Goal: Transaction & Acquisition: Download file/media

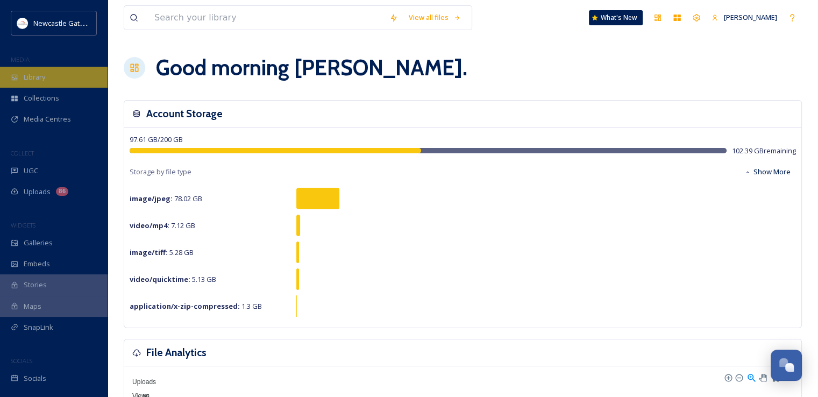
click at [25, 79] on span "Library" at bounding box center [35, 77] width 22 height 10
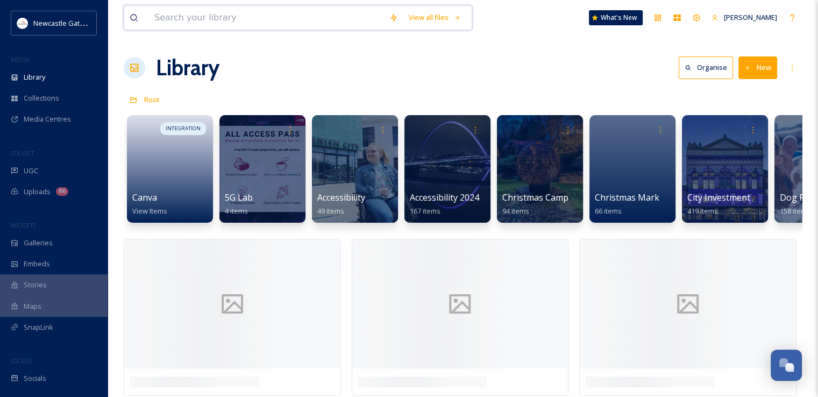
click at [230, 17] on input at bounding box center [266, 18] width 235 height 24
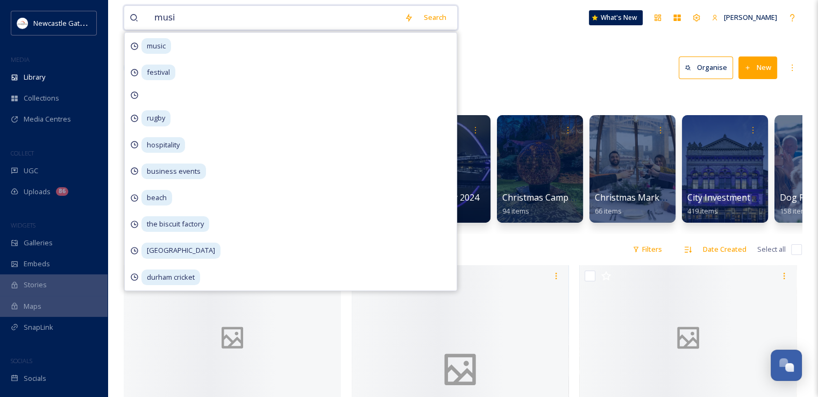
type input "music"
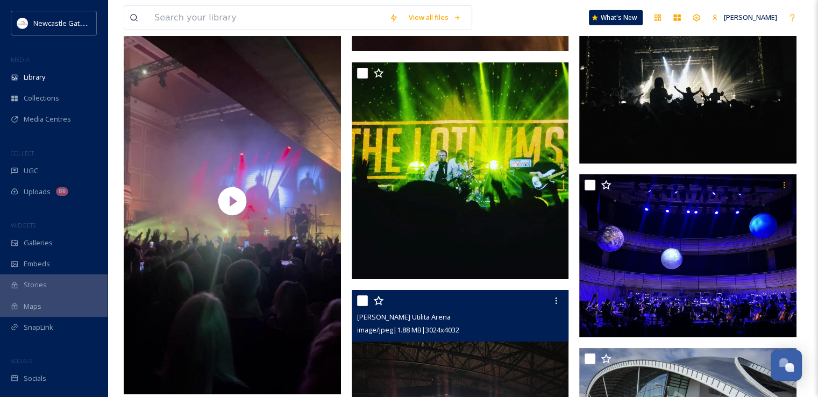
scroll to position [3202, 0]
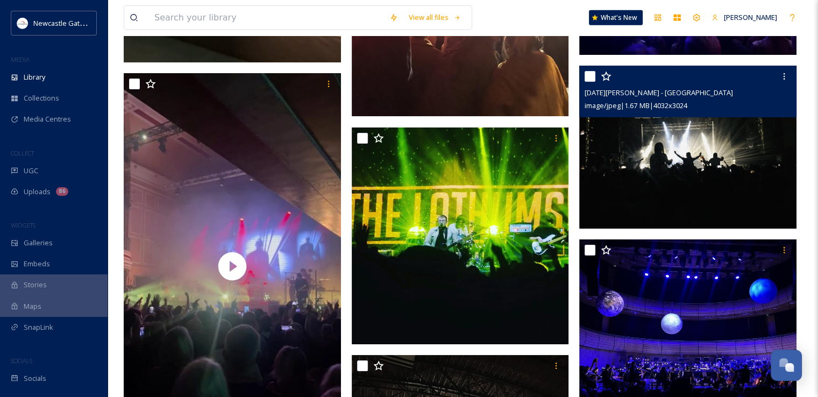
click at [711, 180] on img at bounding box center [687, 147] width 217 height 163
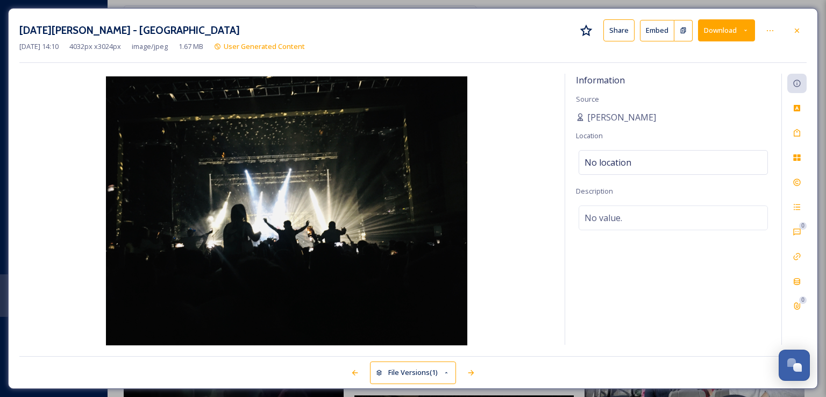
click at [721, 34] on button "Download" at bounding box center [726, 30] width 57 height 22
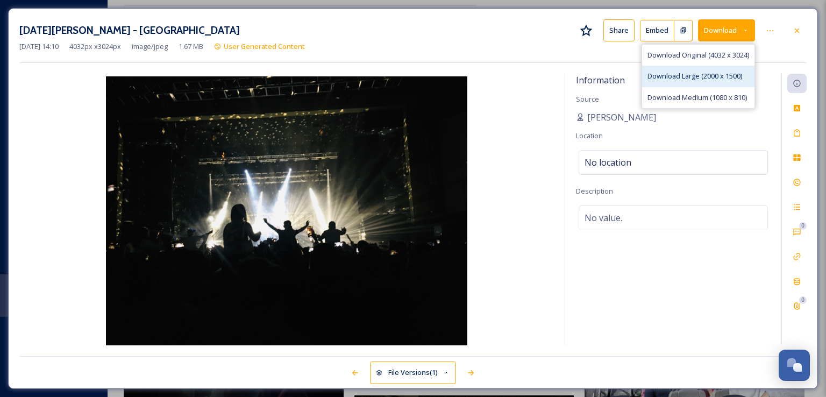
click at [701, 78] on span "Download Large (2000 x 1500)" at bounding box center [695, 76] width 95 height 10
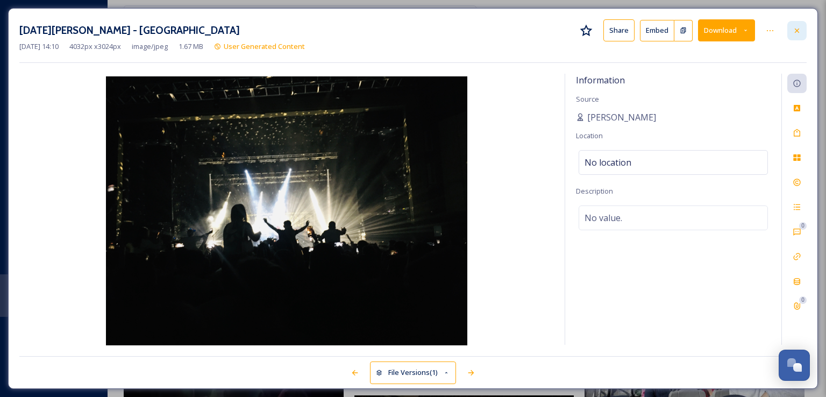
click at [806, 31] on div at bounding box center [797, 30] width 19 height 19
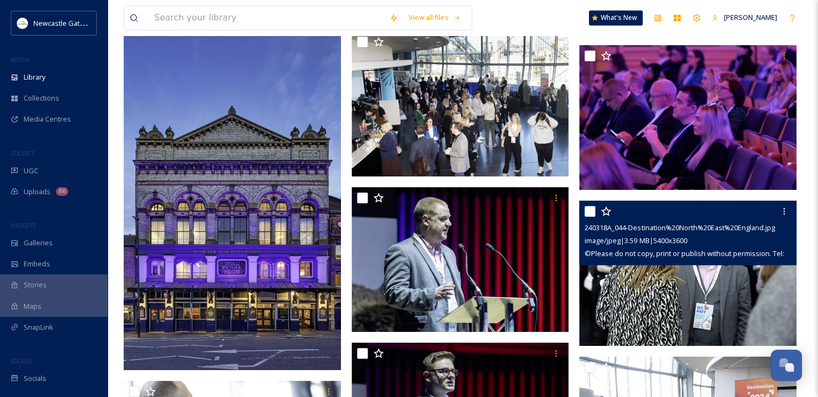
scroll to position [5623, 0]
